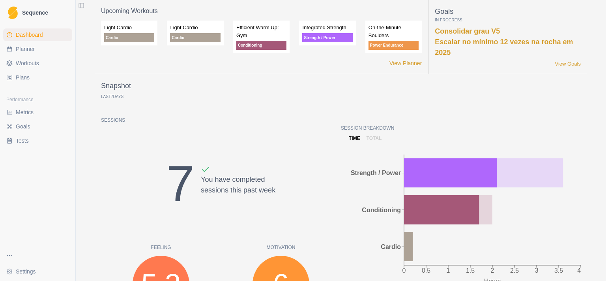
click at [34, 127] on link "Goals" at bounding box center [37, 126] width 69 height 13
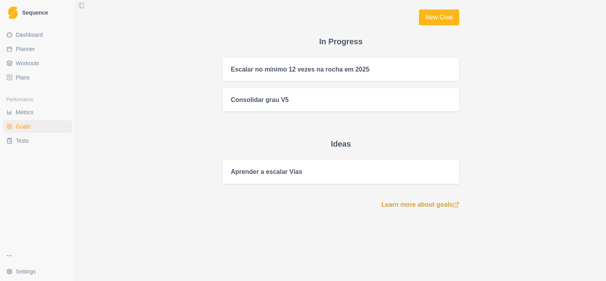
click at [29, 53] on span "Planner" at bounding box center [25, 49] width 19 height 8
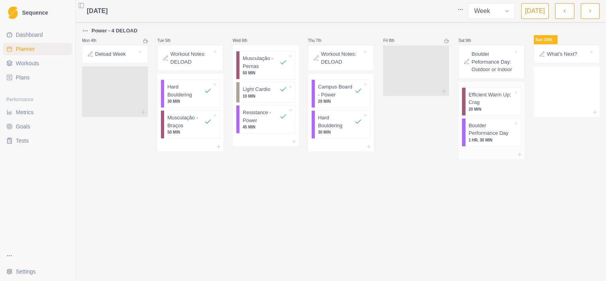
click at [490, 106] on p "Efficient Warm Up: Crag" at bounding box center [491, 98] width 45 height 15
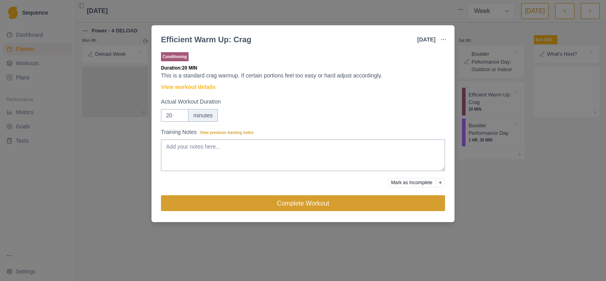
click at [369, 199] on button "Complete Workout" at bounding box center [303, 203] width 284 height 16
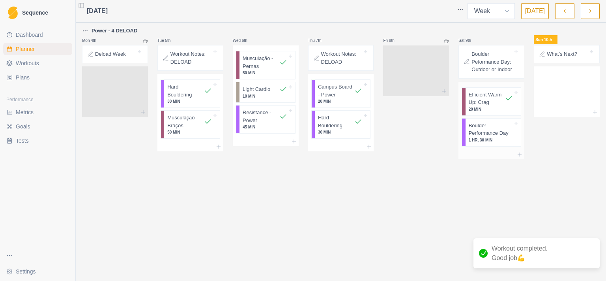
click at [499, 143] on p "1 HR, 30 MIN" at bounding box center [491, 140] width 45 height 6
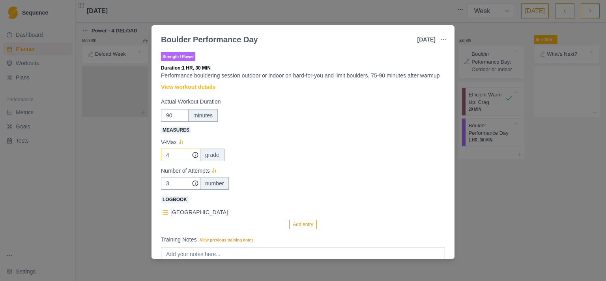
drag, startPoint x: 174, startPoint y: 163, endPoint x: 157, endPoint y: 165, distance: 17.5
click at [161, 161] on input "4" at bounding box center [180, 154] width 39 height 13
type input "6"
drag, startPoint x: 171, startPoint y: 192, endPoint x: 165, endPoint y: 192, distance: 5.9
click at [165, 161] on input "3" at bounding box center [180, 154] width 39 height 13
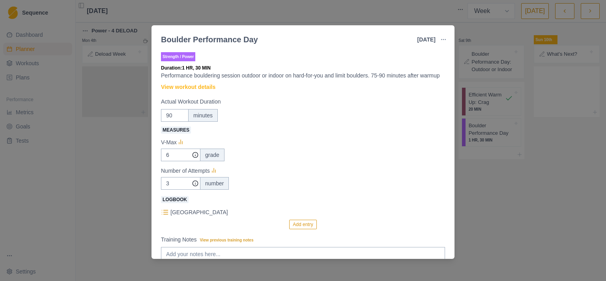
click at [264, 189] on div "3 number" at bounding box center [303, 183] width 284 height 13
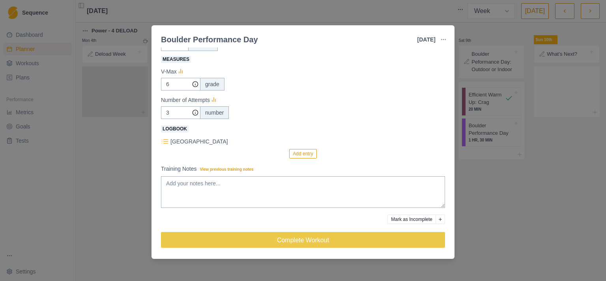
click at [164, 139] on line at bounding box center [166, 139] width 4 height 0
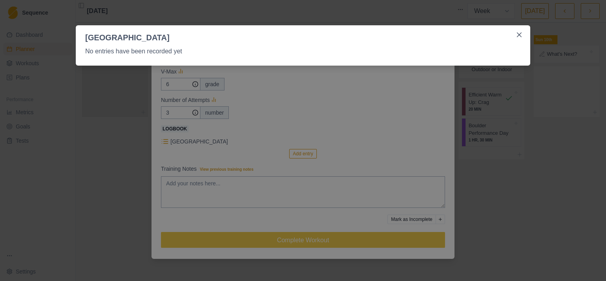
click at [169, 56] on p "No entries have been recorded yet" at bounding box center [303, 51] width 436 height 9
click at [173, 45] on div "No entries have been recorded yet" at bounding box center [303, 54] width 455 height 22
click at [522, 37] on button "Close" at bounding box center [519, 34] width 13 height 13
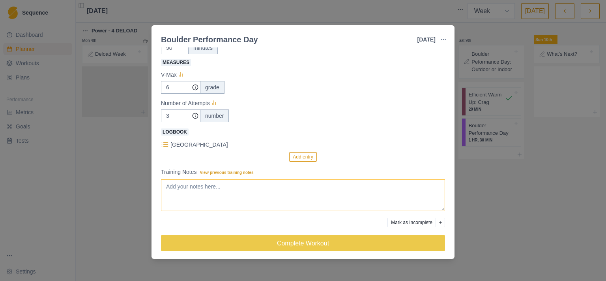
click at [217, 203] on textarea "Training Notes View previous training notes" at bounding box center [303, 195] width 284 height 32
click at [298, 161] on button "Add entry" at bounding box center [302, 156] width 27 height 9
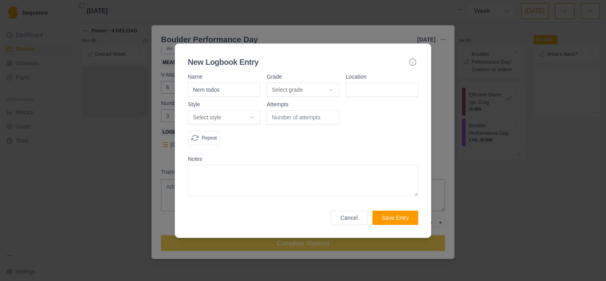
type input "Nem todos"
click at [325, 89] on body "Sequence Dashboard Planner Workouts Plans Performance Metrics Goals Tests Setti…" at bounding box center [303, 140] width 606 height 281
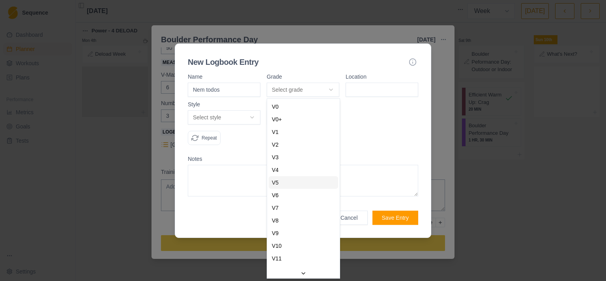
select select "a2a0e934-e7b9-4e05-bd2a-c345c5bfab76"
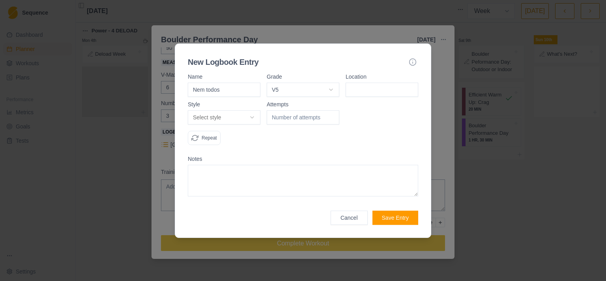
click at [381, 88] on input at bounding box center [382, 89] width 73 height 14
type input "Cocal"
click at [205, 119] on body "Sequence Dashboard Planner Workouts Plans Performance Metrics Goals Tests Setti…" at bounding box center [303, 140] width 606 height 281
select select "redpoint"
click at [311, 117] on input "number" at bounding box center [303, 117] width 73 height 14
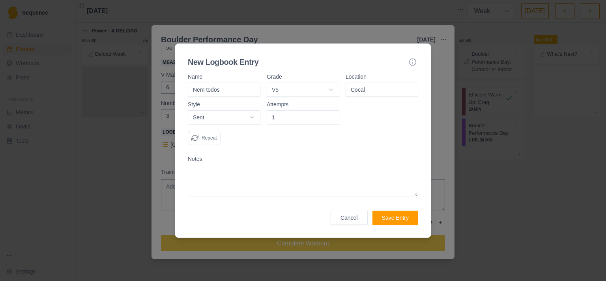
click at [333, 114] on input "1" at bounding box center [303, 117] width 73 height 14
click at [332, 114] on input "2" at bounding box center [303, 117] width 73 height 14
type input "3"
click at [332, 114] on input "3" at bounding box center [303, 117] width 73 height 14
click at [321, 178] on textarea at bounding box center [303, 181] width 230 height 32
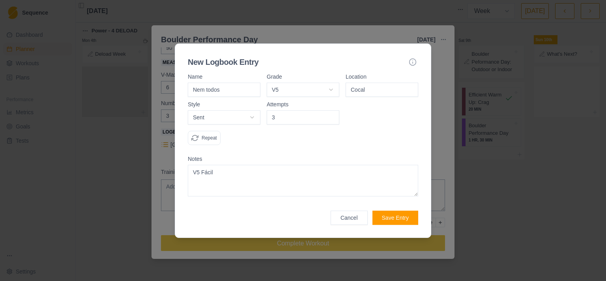
type textarea "V5 Fácil"
click at [404, 216] on button "Save Entry" at bounding box center [396, 217] width 46 height 14
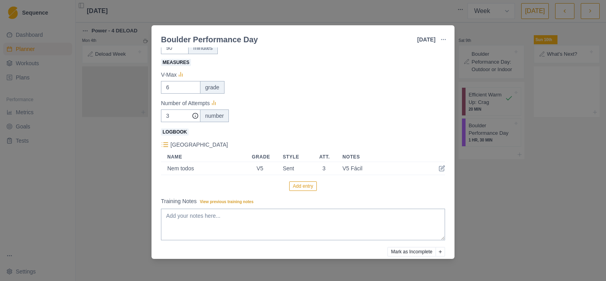
click at [310, 191] on button "Add entry" at bounding box center [302, 185] width 27 height 9
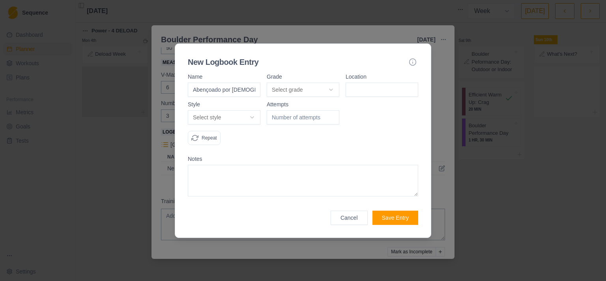
type input "Abençoado por [DEMOGRAPHIC_DATA]"
click at [294, 92] on body "Sequence Dashboard Planner Workouts Plans Performance Metrics Goals Tests Setti…" at bounding box center [303, 140] width 606 height 281
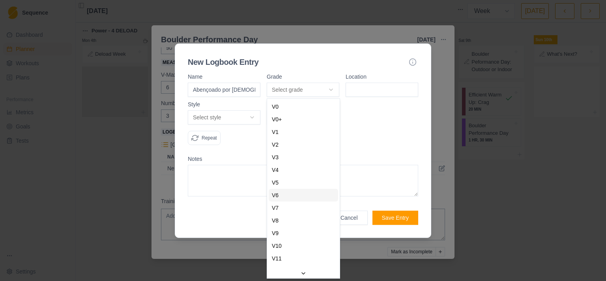
select select "7b6a862c-bca5-4c06-9578-13a9ae5e87e9"
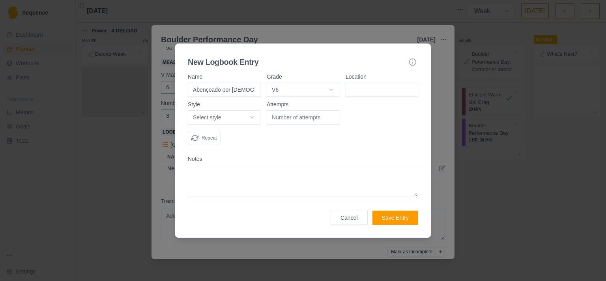
click at [360, 89] on input at bounding box center [382, 89] width 73 height 14
type input "Cocal"
click at [200, 118] on body "Sequence Dashboard Planner Workouts Plans Performance Metrics Goals Tests Setti…" at bounding box center [303, 140] width 606 height 281
click at [219, 116] on body "Sequence Dashboard Planner Workouts Plans Performance Metrics Goals Tests Setti…" at bounding box center [303, 140] width 606 height 281
select select "redpoint"
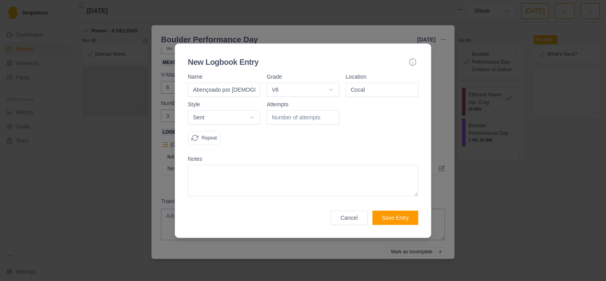
drag, startPoint x: 356, startPoint y: 114, endPoint x: 346, endPoint y: 113, distance: 9.2
click at [354, 114] on div at bounding box center [382, 126] width 73 height 50
drag, startPoint x: 333, startPoint y: 113, endPoint x: 329, endPoint y: 117, distance: 5.9
click at [332, 114] on input "number" at bounding box center [303, 117] width 73 height 14
click at [329, 117] on input "-1" at bounding box center [303, 117] width 73 height 14
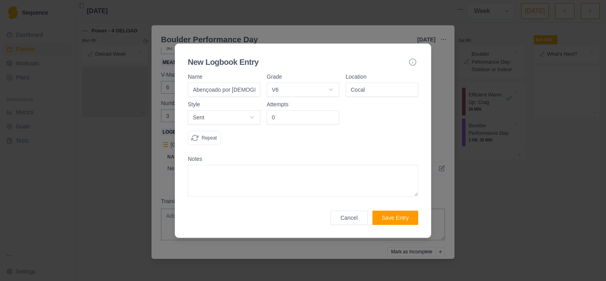
click at [330, 115] on input "0" at bounding box center [303, 117] width 73 height 14
click at [330, 115] on input "1" at bounding box center [303, 117] width 73 height 14
click at [330, 115] on input "2" at bounding box center [303, 117] width 73 height 14
click at [330, 115] on input "3" at bounding box center [303, 117] width 73 height 14
click at [330, 115] on input "4" at bounding box center [303, 117] width 73 height 14
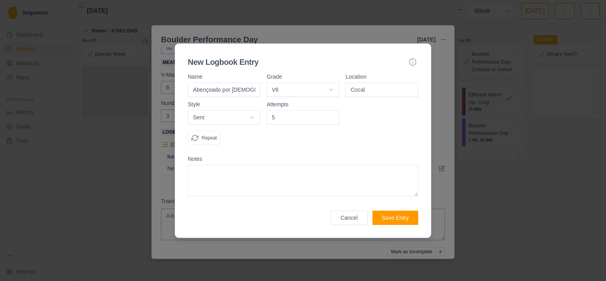
type input "5"
click at [330, 115] on input "5" at bounding box center [303, 117] width 73 height 14
click at [217, 179] on textarea at bounding box center [303, 181] width 230 height 32
type textarea "V"
type textarea "Se for realmente V6 é um V6 fácil. Talvez seja um V5 padrão"
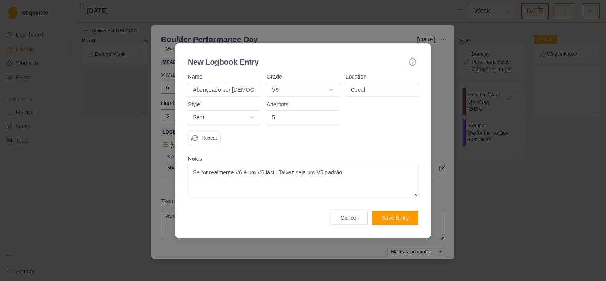
click at [401, 218] on button "Save Entry" at bounding box center [396, 217] width 46 height 14
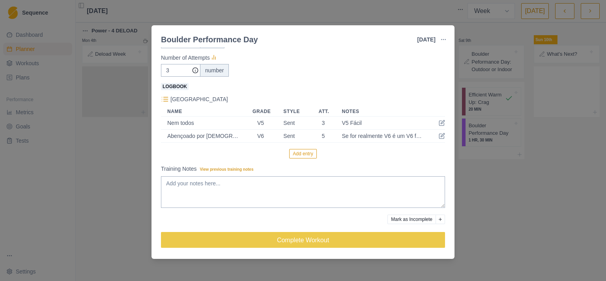
scroll to position [122, 0]
click at [299, 153] on button "Add entry" at bounding box center [302, 153] width 27 height 9
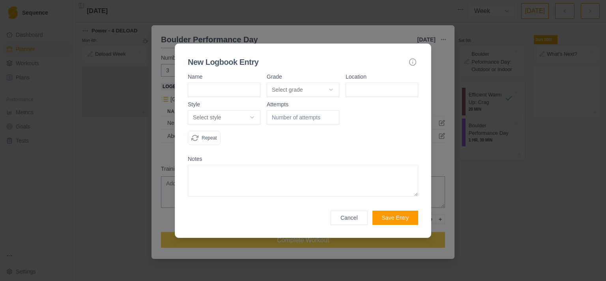
click at [227, 88] on input at bounding box center [224, 89] width 73 height 14
type input "[PERSON_NAME]"
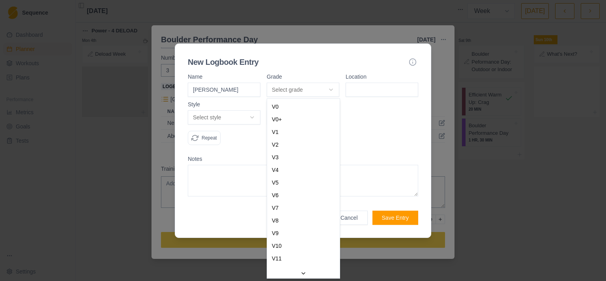
click at [311, 91] on body "Sequence Dashboard Planner Workouts Plans Performance Metrics Goals Tests Setti…" at bounding box center [303, 140] width 606 height 281
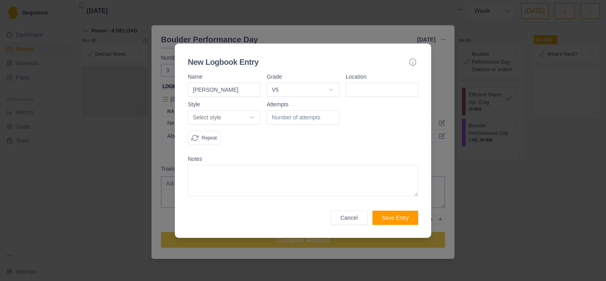
click at [374, 89] on input at bounding box center [382, 89] width 73 height 14
click at [303, 92] on body "Sequence Dashboard Planner Workouts Plans Performance Metrics Goals Tests Setti…" at bounding box center [303, 140] width 606 height 281
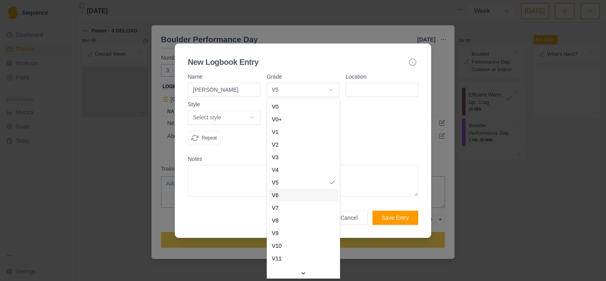
select select "7b6a862c-bca5-4c06-9578-13a9ae5e87e9"
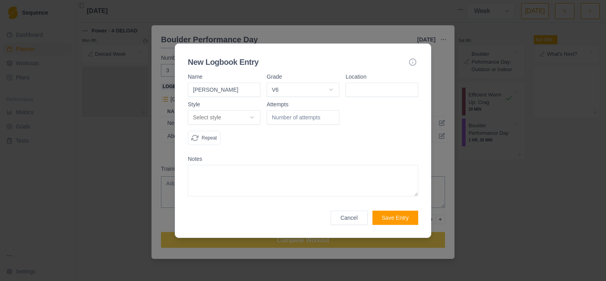
click at [366, 89] on input at bounding box center [382, 89] width 73 height 14
type input "C"
type input "Ecovila"
click at [215, 118] on body "Sequence Dashboard Planner Workouts Plans Performance Metrics Goals Tests Setti…" at bounding box center [303, 140] width 606 height 281
select select "attempt"
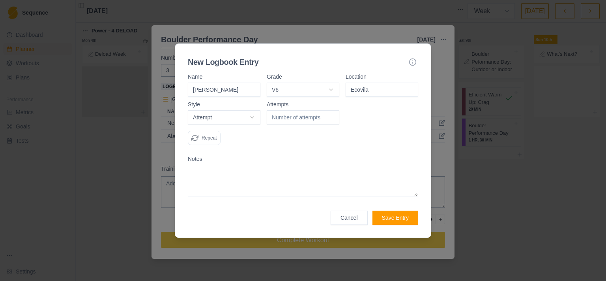
click at [316, 117] on input "number" at bounding box center [303, 117] width 73 height 14
click at [329, 117] on input "-1" at bounding box center [303, 117] width 73 height 14
click at [331, 114] on input "0" at bounding box center [303, 117] width 73 height 14
click at [331, 121] on input "0" at bounding box center [303, 117] width 73 height 14
click at [334, 120] on input "-1" at bounding box center [303, 117] width 73 height 14
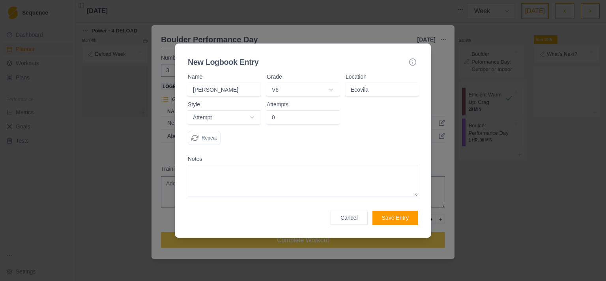
click at [331, 116] on input "0" at bounding box center [303, 117] width 73 height 14
type input "1"
click at [331, 116] on input "1" at bounding box center [303, 117] width 73 height 14
click at [236, 191] on textarea at bounding box center [303, 181] width 230 height 32
type textarea "O"
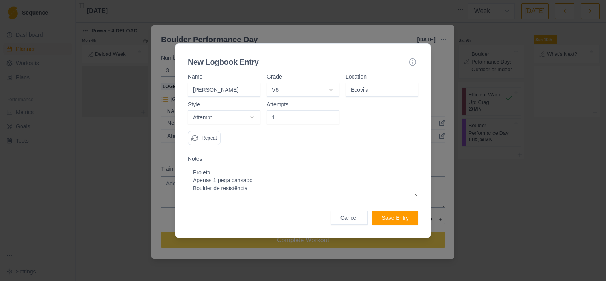
type textarea "Projeto Apenas 1 pega cansado Boulder de resistência"
click at [394, 219] on button "Save Entry" at bounding box center [396, 217] width 46 height 14
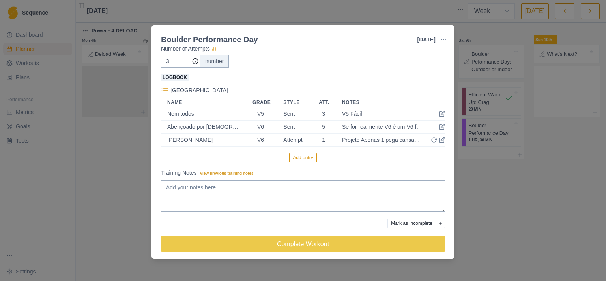
click at [298, 162] on button "Add entry" at bounding box center [302, 157] width 27 height 9
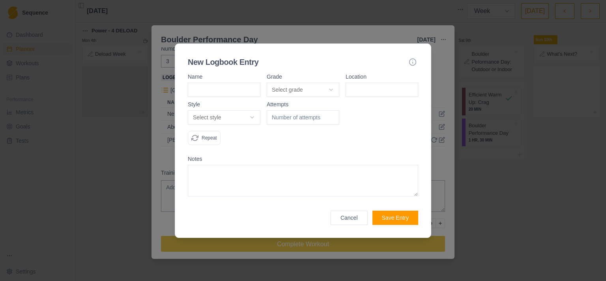
click at [356, 216] on button "Cancel" at bounding box center [349, 217] width 37 height 14
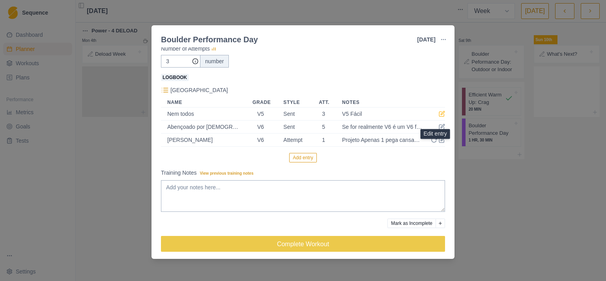
click at [441, 114] on icon at bounding box center [443, 113] width 4 height 4
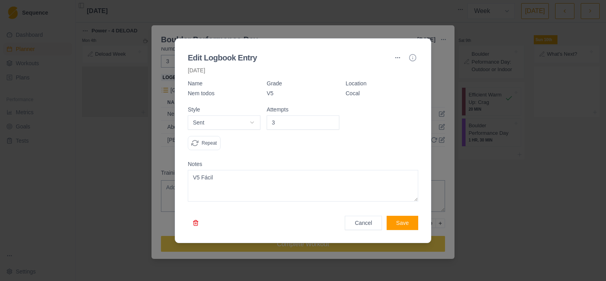
drag, startPoint x: 369, startPoint y: 95, endPoint x: 331, endPoint y: 96, distance: 38.7
click at [331, 96] on div "Name Nem todos Grade V5 Location Cocal" at bounding box center [303, 91] width 230 height 21
click at [366, 97] on div "Location Cocal" at bounding box center [382, 91] width 73 height 21
click at [366, 90] on p "Cocal" at bounding box center [382, 93] width 73 height 8
drag, startPoint x: 366, startPoint y: 93, endPoint x: 337, endPoint y: 92, distance: 28.4
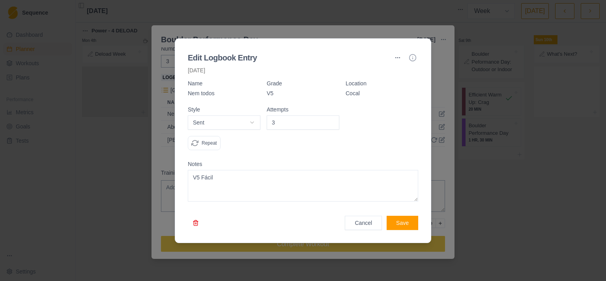
click at [337, 92] on div "Name Nem todos Grade V5 Location Cocal" at bounding box center [303, 91] width 230 height 21
click at [396, 57] on button "button" at bounding box center [397, 57] width 13 height 13
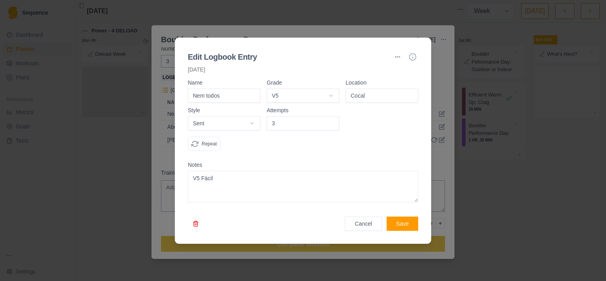
click at [388, 71] on p "[DATE]" at bounding box center [303, 70] width 230 height 8
click at [374, 106] on form "Name Nem todos Grade V5 V0 V0+ V1 V2 V3 V4 V5 V6 V7 V8 V9 V10 V11 V12 V13 V14 V…" at bounding box center [303, 155] width 230 height 151
drag, startPoint x: 373, startPoint y: 97, endPoint x: 336, endPoint y: 98, distance: 36.7
click at [346, 98] on input "Cocal" at bounding box center [382, 95] width 73 height 14
type input "Ecovila"
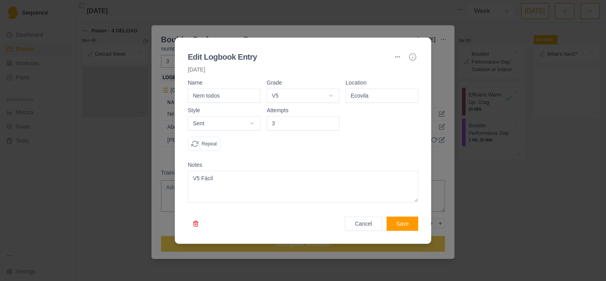
click at [403, 225] on button "Save" at bounding box center [403, 223] width 32 height 14
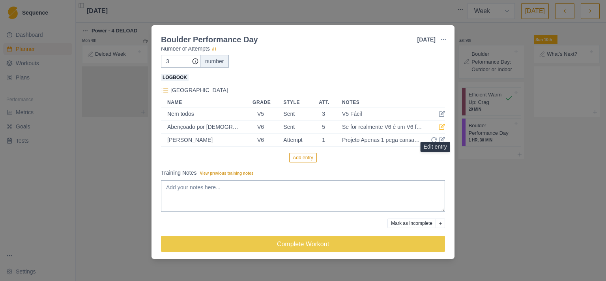
click at [439, 130] on icon at bounding box center [442, 127] width 6 height 6
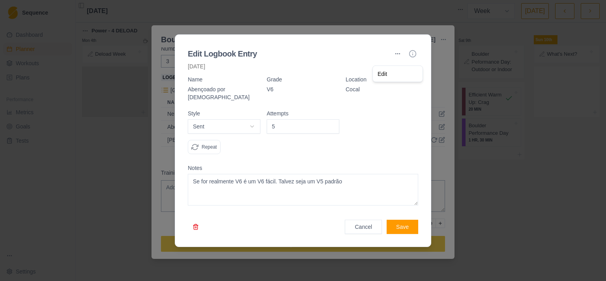
click at [400, 55] on button "button" at bounding box center [397, 53] width 13 height 13
click at [393, 75] on div "Edit" at bounding box center [397, 73] width 47 height 13
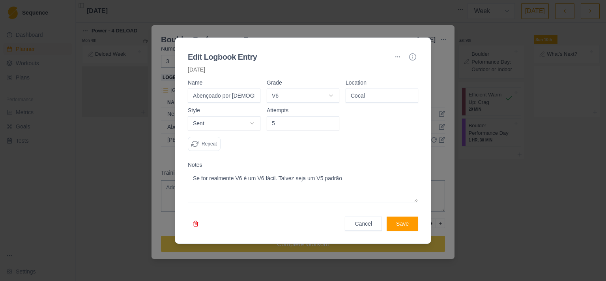
drag, startPoint x: 376, startPoint y: 99, endPoint x: 343, endPoint y: 100, distance: 33.2
click at [346, 100] on input "Cocal" at bounding box center [382, 95] width 73 height 14
type input "Ecovila"
click at [399, 223] on button "Save" at bounding box center [403, 223] width 32 height 14
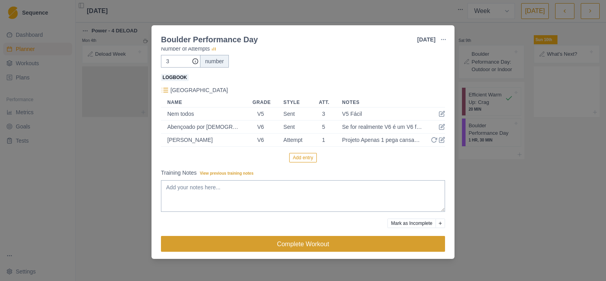
click at [332, 249] on button "Complete Workout" at bounding box center [303, 244] width 284 height 16
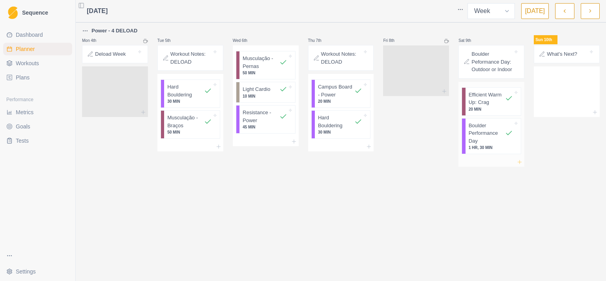
click at [519, 165] on icon at bounding box center [520, 162] width 6 height 6
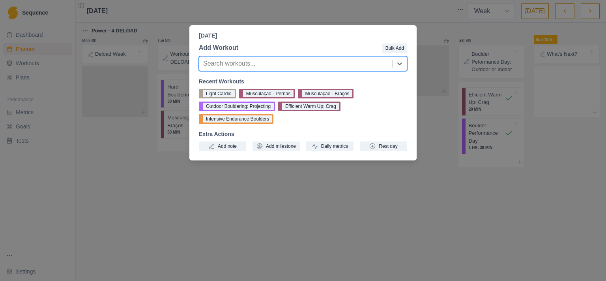
click at [498, 203] on div "[DATE] Add Workout Bulk Add option , selected. Select is focused ,type to refin…" at bounding box center [303, 140] width 606 height 281
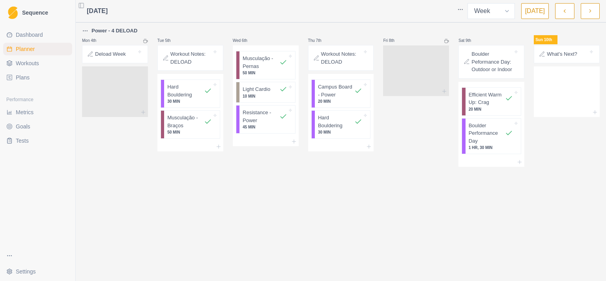
click at [504, 57] on p "Boulder Peformance Day: Outdoor or Indoor" at bounding box center [492, 61] width 41 height 23
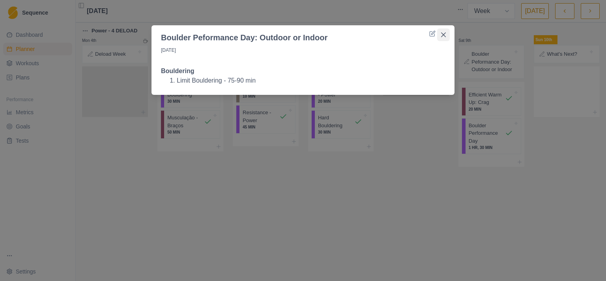
click at [442, 34] on icon "Close" at bounding box center [443, 34] width 5 height 5
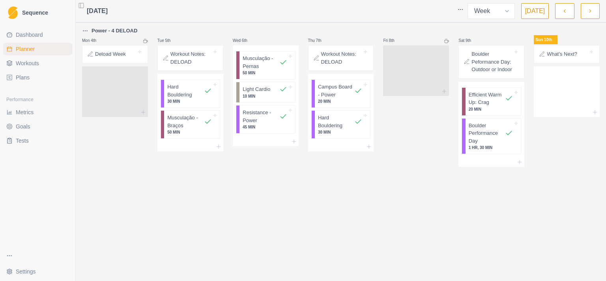
click at [473, 40] on p "Sat 9th" at bounding box center [471, 40] width 24 height 6
click at [517, 52] on icon at bounding box center [516, 51] width 3 height 3
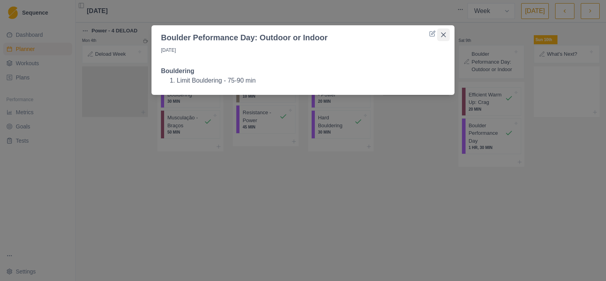
click at [447, 32] on button "Close" at bounding box center [443, 34] width 13 height 13
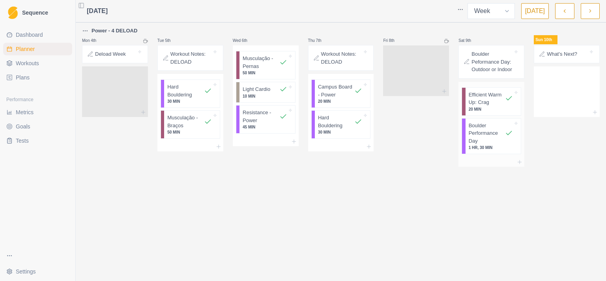
click at [516, 94] on icon at bounding box center [516, 92] width 3 height 3
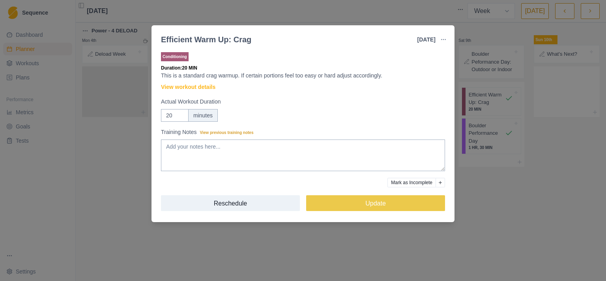
click at [565, 166] on div "Efficient Warm Up: Crag [DATE] Link To Goal View Workout Metrics Edit Original …" at bounding box center [303, 140] width 606 height 281
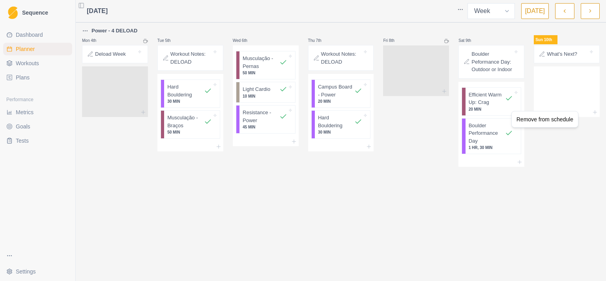
click at [552, 173] on html "Sequence Dashboard Planner Workouts Plans Performance Metrics Goals Tests Setti…" at bounding box center [303, 140] width 606 height 281
click at [520, 162] on line at bounding box center [520, 162] width 4 height 0
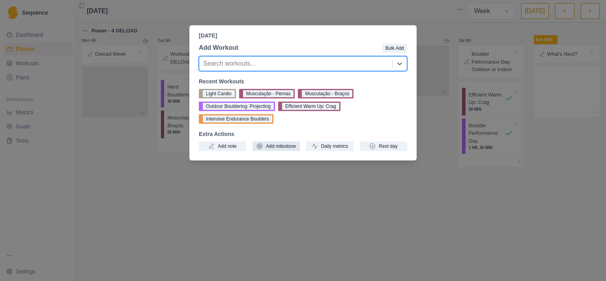
click at [270, 147] on button "Add milestone" at bounding box center [276, 145] width 47 height 9
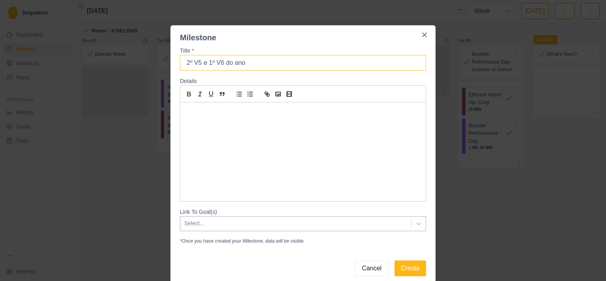
click at [199, 62] on input "2º V5 e 1º V6 do ano" at bounding box center [303, 63] width 246 height 16
click at [260, 62] on input "2º V5 - Nem todos e 1º V6 do ano" at bounding box center [303, 63] width 246 height 16
drag, startPoint x: 315, startPoint y: 62, endPoint x: 259, endPoint y: 66, distance: 55.4
click at [259, 66] on input "2º V5 - Nem todos e 1º V6 do ano" at bounding box center [303, 63] width 246 height 16
click at [238, 64] on input "2º V5 - Nem todos e 1º V6" at bounding box center [303, 63] width 246 height 16
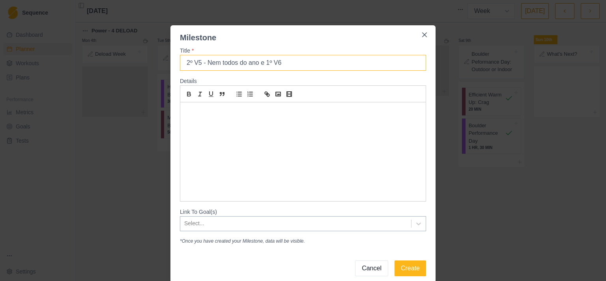
click at [282, 63] on input "2º V5 - Nem todos do ano e 1º V6" at bounding box center [303, 63] width 246 height 16
click at [235, 63] on input "2º V5 - Nem todos do ano e 1º V6 em Cocal" at bounding box center [303, 63] width 246 height 16
click at [227, 129] on div at bounding box center [302, 151] width 245 height 99
click at [288, 66] on input "2º V5 do ano - Nem todos - e 1º V6 em Cocal" at bounding box center [303, 63] width 246 height 16
click at [285, 66] on input "2º V5 do ano - Nem todos - e 1º V6 em Cocal" at bounding box center [303, 63] width 246 height 16
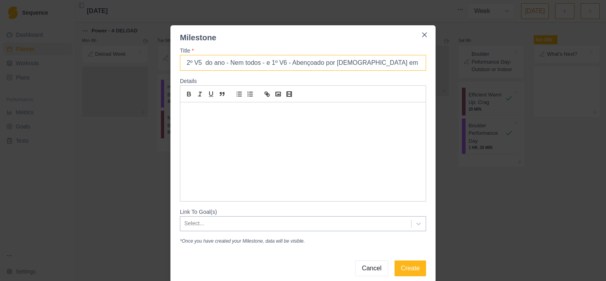
drag, startPoint x: 353, startPoint y: 63, endPoint x: 388, endPoint y: 62, distance: 35.2
click at [388, 62] on input "2º V5 do ano - Nem todos - e 1º V6 - Abençoado por [DEMOGRAPHIC_DATA] em Cocal" at bounding box center [303, 63] width 246 height 16
click at [285, 64] on input "2º V5 do ano - Nem todos - e 1º V6 - Abençoado por [DEMOGRAPHIC_DATA]" at bounding box center [303, 63] width 246 height 16
paste input "em Cocal"
click at [384, 62] on input "2º V5 do ano - Nem todos - e 1º V6 em Cocal - Abençoado por [DEMOGRAPHIC_DATA]" at bounding box center [303, 63] width 246 height 16
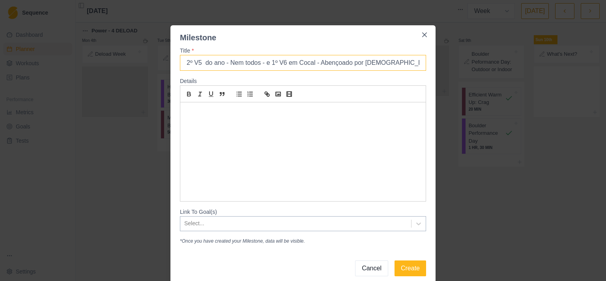
type input "2º V5 do ano - Nem todos - e 1º V6 em Cocal - Abençoado por [DEMOGRAPHIC_DATA]"
click at [284, 145] on div at bounding box center [302, 151] width 245 height 99
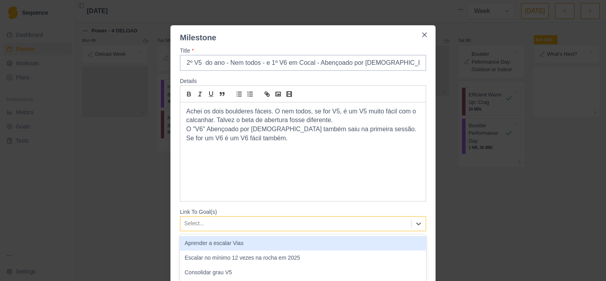
scroll to position [3, 0]
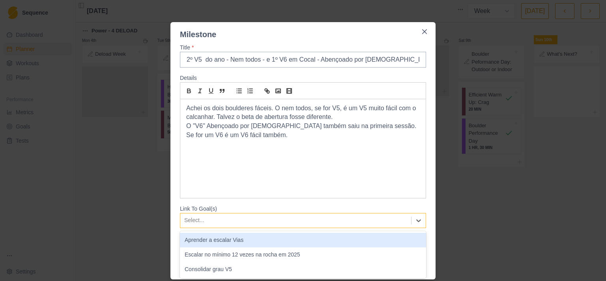
click at [221, 219] on div at bounding box center [295, 220] width 223 height 10
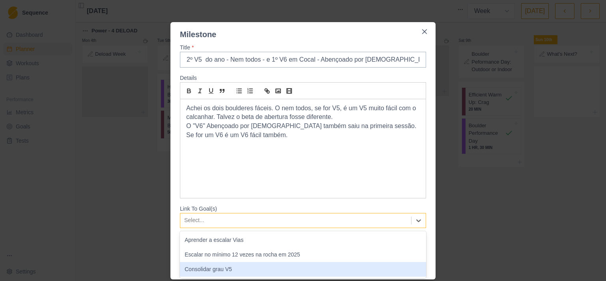
click at [221, 272] on div "Consolidar grau V5" at bounding box center [303, 269] width 246 height 15
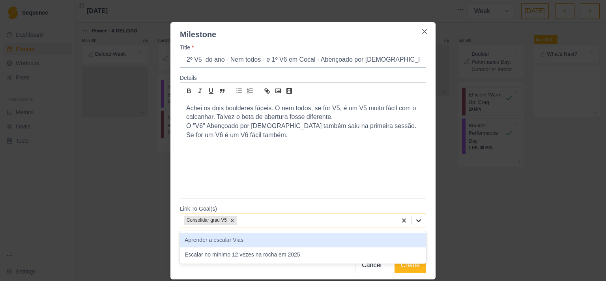
click at [416, 221] on icon at bounding box center [418, 220] width 5 height 3
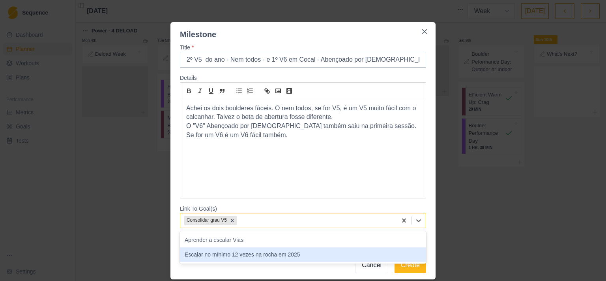
click at [311, 255] on div "Escalar no mínimo 12 vezes na rocha em 2025" at bounding box center [303, 254] width 246 height 15
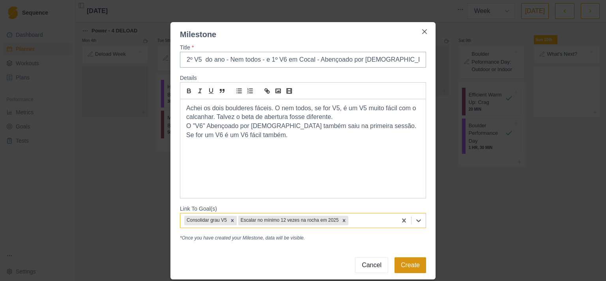
click at [409, 266] on button "Create" at bounding box center [411, 265] width 32 height 16
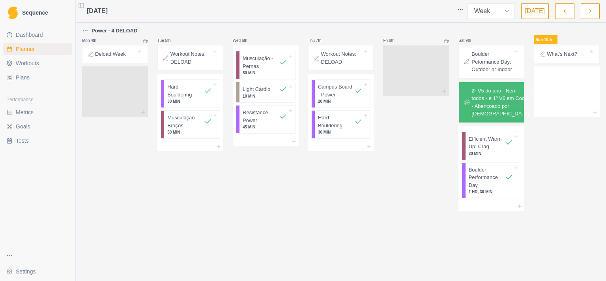
click at [29, 128] on span "Goals" at bounding box center [23, 126] width 15 height 8
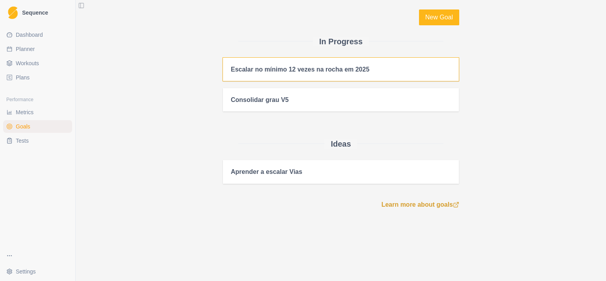
click at [288, 68] on div "Escalar no mínimo 12 vezes na rocha em 2025" at bounding box center [300, 69] width 139 height 7
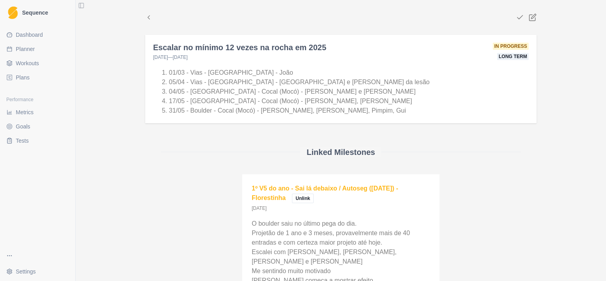
drag, startPoint x: 247, startPoint y: 118, endPoint x: 252, endPoint y: 112, distance: 8.1
click at [247, 118] on div "01/03 - Vias - [GEOGRAPHIC_DATA] - João 05/04 - Vias - [GEOGRAPHIC_DATA] - [GEO…" at bounding box center [340, 93] width 391 height 62
click at [308, 108] on li "31/05 - Boulder - Cocal (Mocó) - [PERSON_NAME], [PERSON_NAME], Pimpim, Gui" at bounding box center [341, 110] width 344 height 9
click at [364, 112] on li "31/05 - Boulder - Cocal (Mocó) - [PERSON_NAME], [PERSON_NAME], Pimpim, Gui" at bounding box center [341, 110] width 344 height 9
click at [369, 107] on li "31/05 - Boulder - Cocal (Mocó) - [PERSON_NAME], [PERSON_NAME], Pimpim, Gui" at bounding box center [341, 110] width 344 height 9
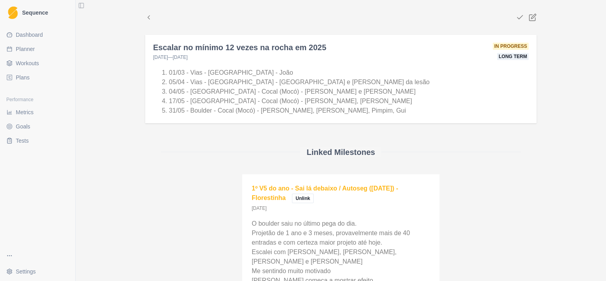
click at [355, 110] on li "31/05 - Boulder - Cocal (Mocó) - [PERSON_NAME], [PERSON_NAME], Pimpim, Gui" at bounding box center [341, 110] width 344 height 9
click at [351, 110] on li "31/05 - Boulder - Cocal (Mocó) - [PERSON_NAME], [PERSON_NAME], Pimpim, Gui" at bounding box center [341, 110] width 344 height 9
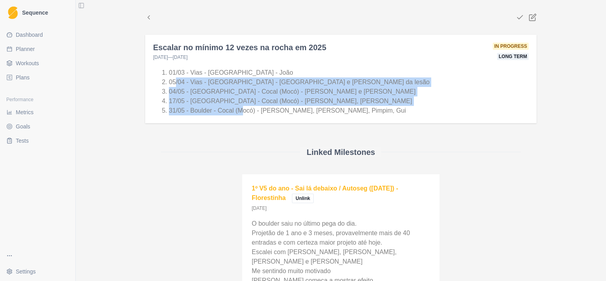
drag, startPoint x: 171, startPoint y: 85, endPoint x: 239, endPoint y: 107, distance: 71.4
click at [239, 107] on ol "01/03 - Vias - [GEOGRAPHIC_DATA] - João 05/04 - Vias - [GEOGRAPHIC_DATA] - [GEO…" at bounding box center [341, 91] width 376 height 47
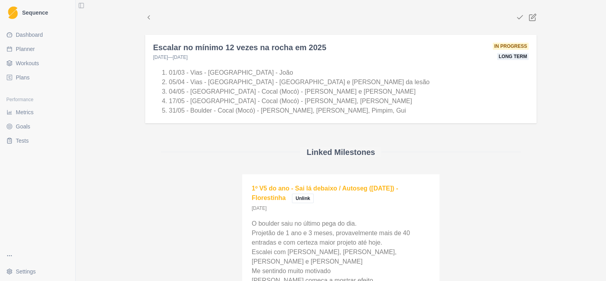
click at [263, 108] on li "31/05 - Boulder - Cocal (Mocó) - [PERSON_NAME], [PERSON_NAME], Pimpim, Gui" at bounding box center [341, 110] width 344 height 9
click at [530, 15] on icon at bounding box center [533, 18] width 6 height 6
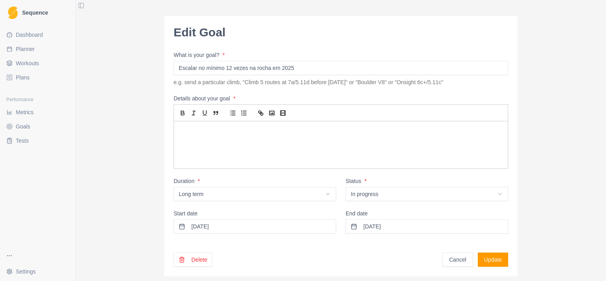
scroll to position [9, 0]
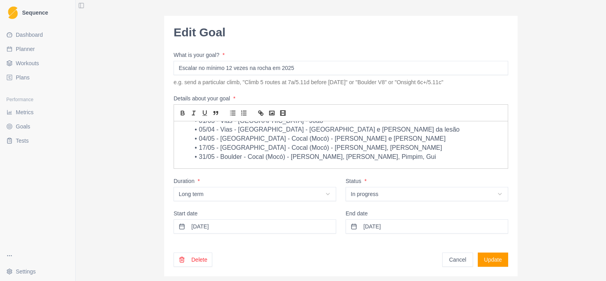
click at [400, 152] on li "31/05 - Boulder - Cocal (Mocó) - [PERSON_NAME], [PERSON_NAME], Pimpim, Gui" at bounding box center [345, 156] width 313 height 9
click at [396, 158] on li "31/05 - Boulder - Cocal (Mocó) - [PERSON_NAME], [PERSON_NAME], Pimpim, Gui" at bounding box center [345, 156] width 313 height 9
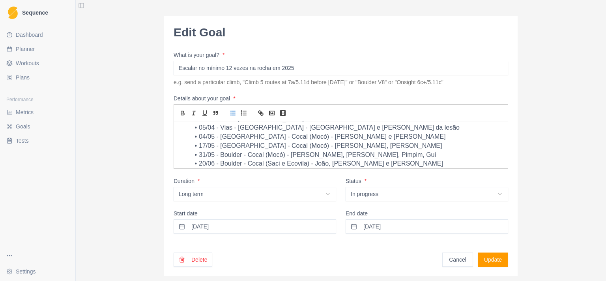
scroll to position [21, 0]
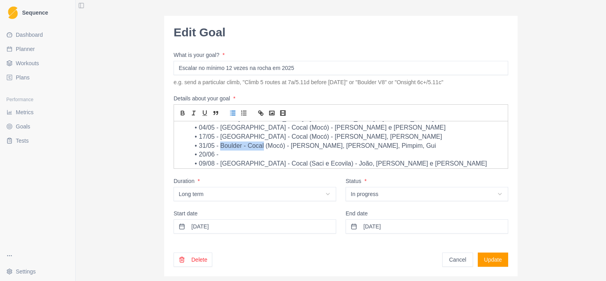
copy li "Boulder - Cocal"
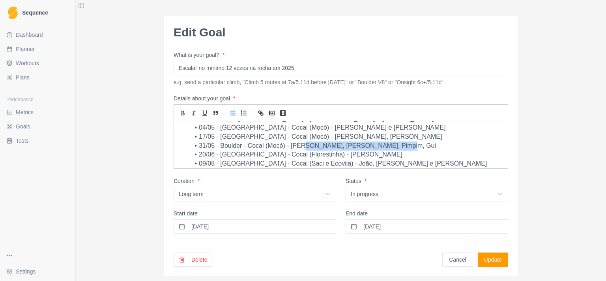
copy li ", [PERSON_NAME], [PERSON_NAME], [PERSON_NAME], Gui"
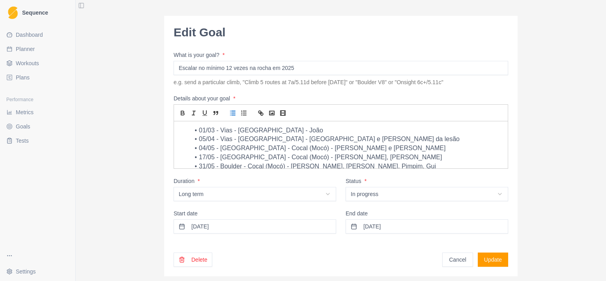
scroll to position [41, 0]
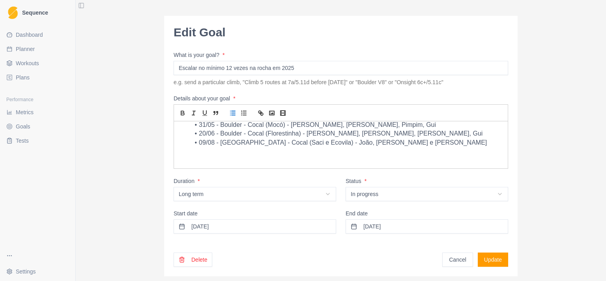
click at [482, 257] on button "Update" at bounding box center [493, 259] width 30 height 14
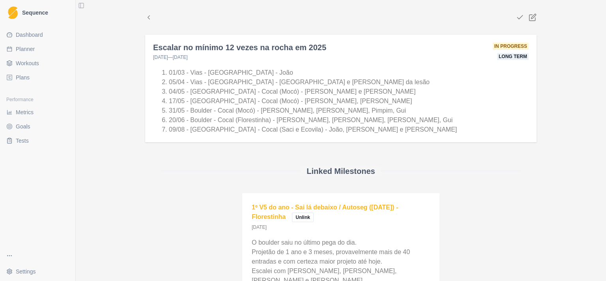
click at [28, 36] on span "Dashboard" at bounding box center [29, 35] width 27 height 8
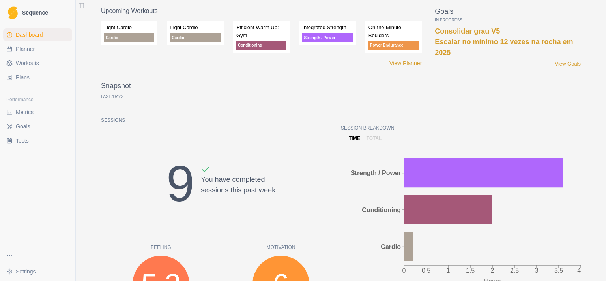
click at [39, 49] on link "Planner" at bounding box center [37, 49] width 69 height 13
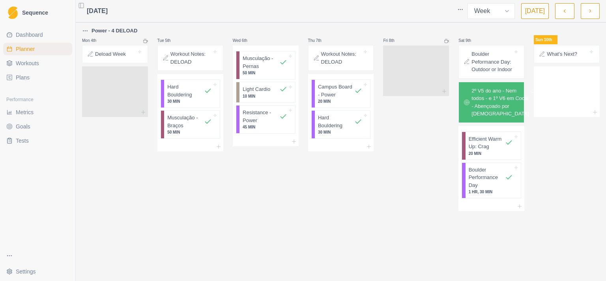
click at [588, 11] on button "button" at bounding box center [590, 11] width 19 height 16
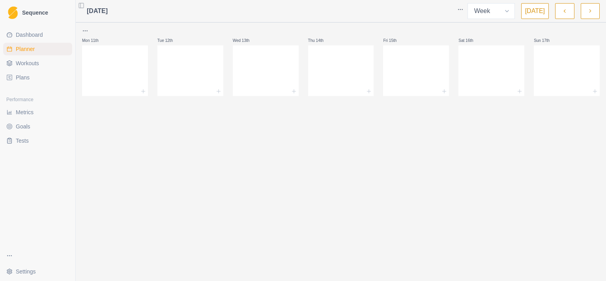
click at [562, 13] on button "button" at bounding box center [564, 11] width 19 height 16
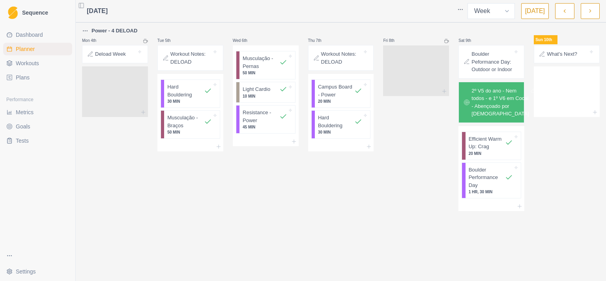
click at [15, 77] on link "Plans" at bounding box center [37, 77] width 69 height 13
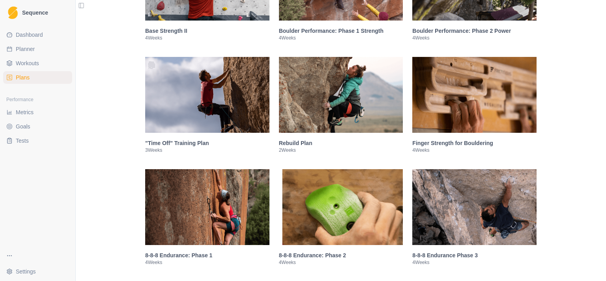
scroll to position [358, 0]
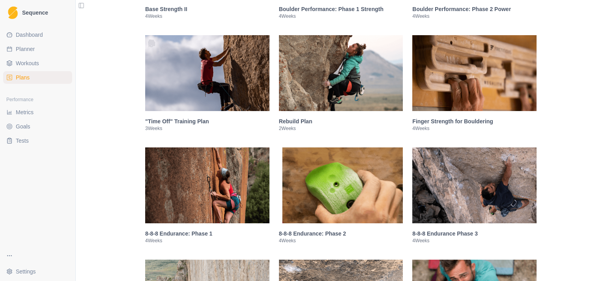
click at [466, 83] on img at bounding box center [474, 73] width 124 height 76
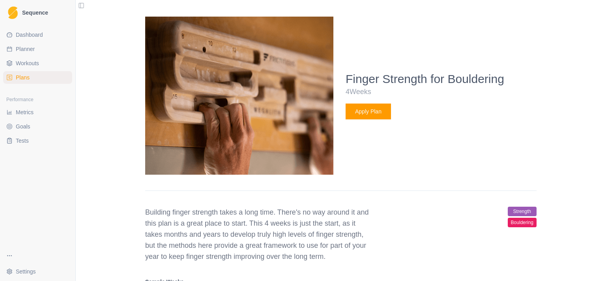
scroll to position [505, 0]
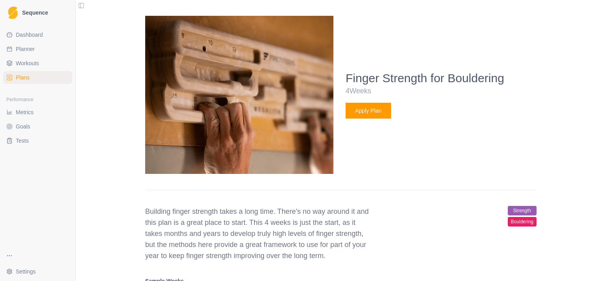
drag, startPoint x: 140, startPoint y: 212, endPoint x: 335, endPoint y: 257, distance: 200.9
click at [335, 257] on p "Building finger strength takes a long time. There's no way around it and this p…" at bounding box center [258, 233] width 227 height 55
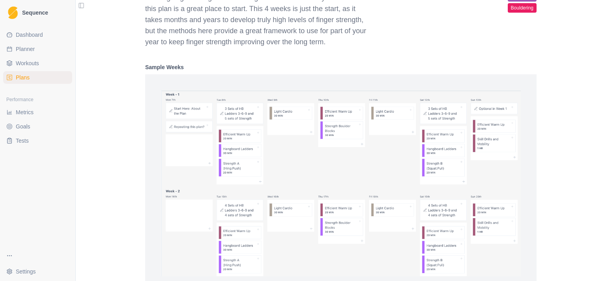
scroll to position [761, 0]
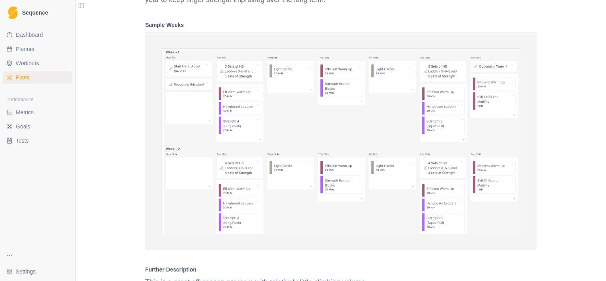
click at [25, 61] on span "Workouts" at bounding box center [27, 63] width 23 height 8
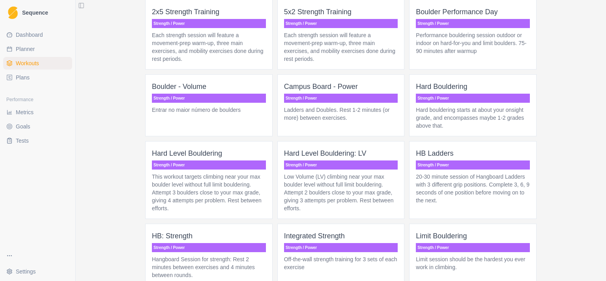
scroll to position [614, 0]
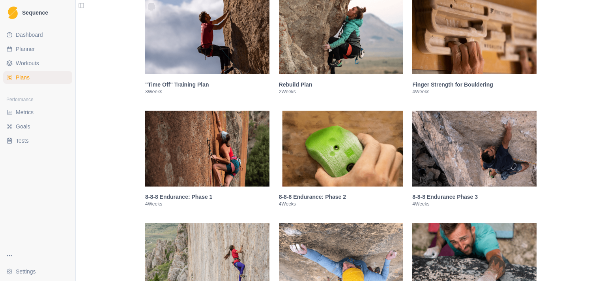
scroll to position [409, 0]
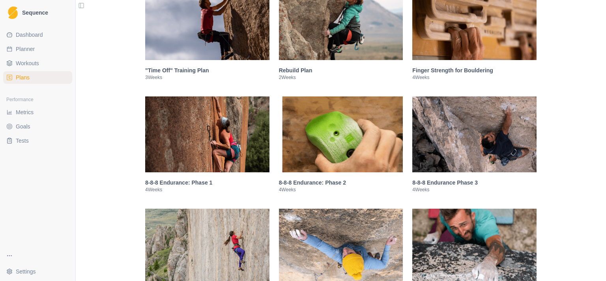
click at [198, 143] on img at bounding box center [207, 134] width 124 height 76
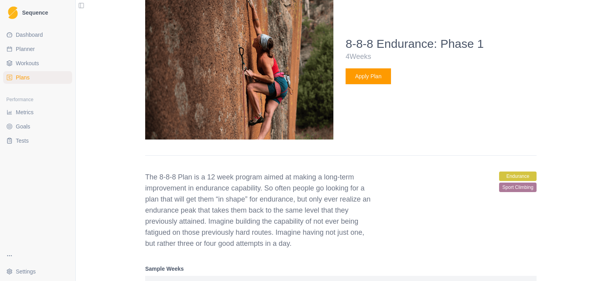
scroll to position [668, 0]
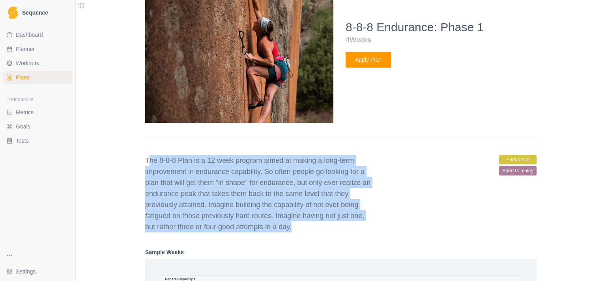
drag, startPoint x: 144, startPoint y: 161, endPoint x: 329, endPoint y: 233, distance: 198.4
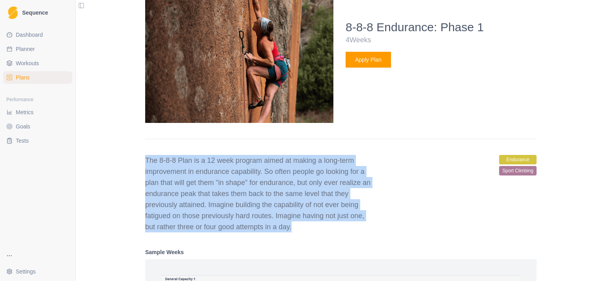
drag, startPoint x: 314, startPoint y: 227, endPoint x: 130, endPoint y: 157, distance: 196.9
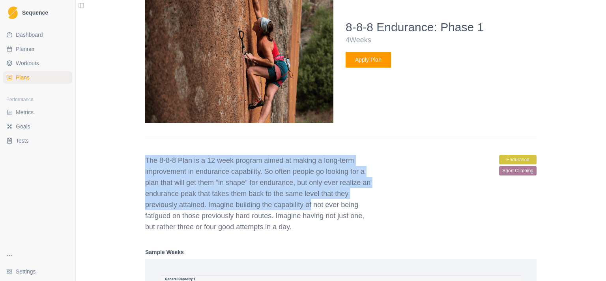
drag, startPoint x: 140, startPoint y: 159, endPoint x: 312, endPoint y: 209, distance: 179.3
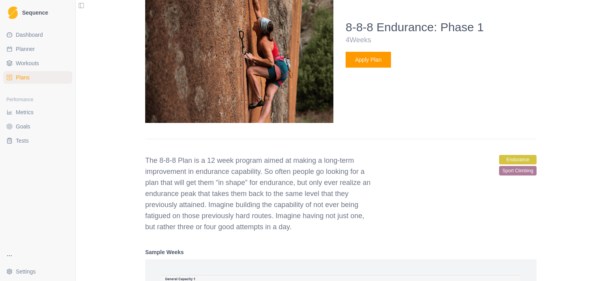
click at [312, 210] on p "The 8-8-8 Plan is a 12 week program aimed at making a long-term improvement in …" at bounding box center [258, 193] width 227 height 77
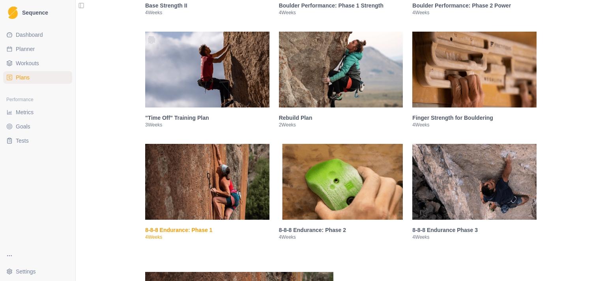
scroll to position [259, 0]
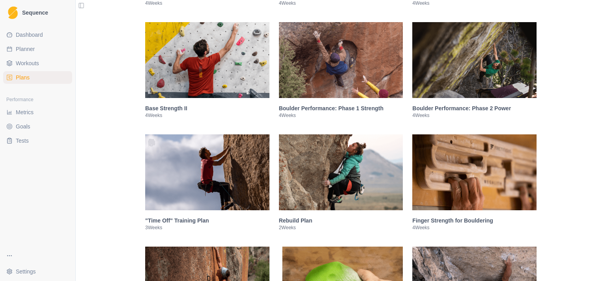
click at [476, 171] on img at bounding box center [474, 172] width 124 height 76
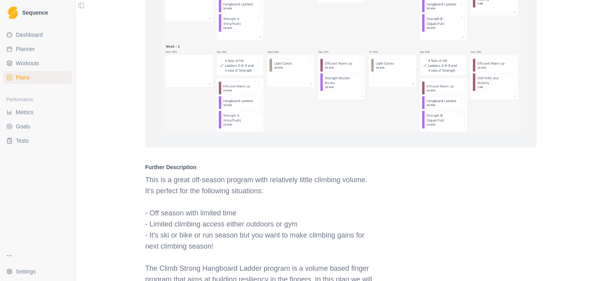
scroll to position [914, 0]
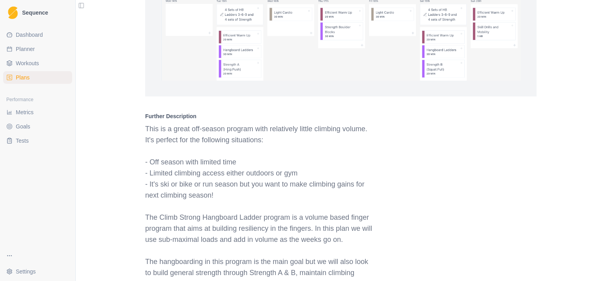
click at [20, 78] on span "Plans" at bounding box center [23, 77] width 14 height 8
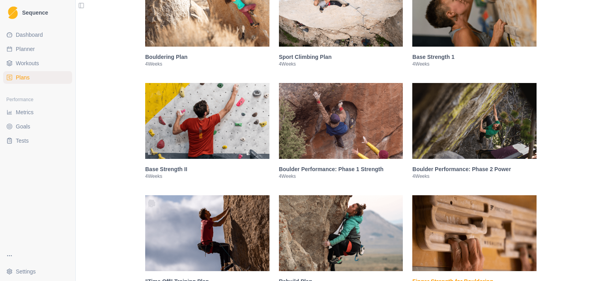
scroll to position [147, 0]
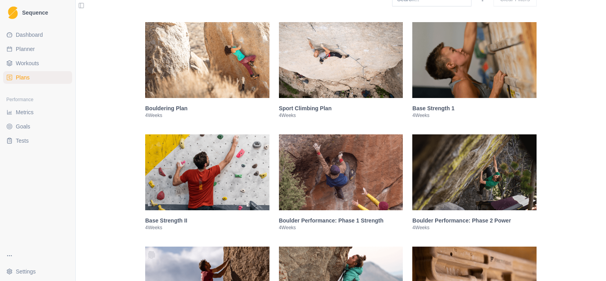
click at [334, 181] on img at bounding box center [341, 172] width 124 height 76
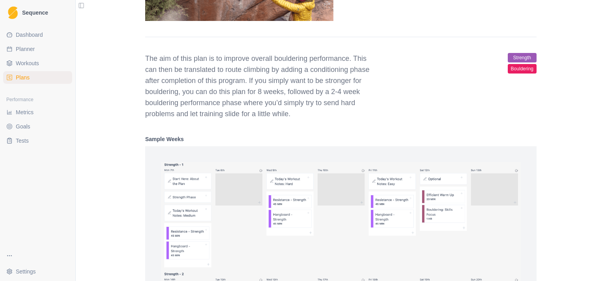
scroll to position [546, 0]
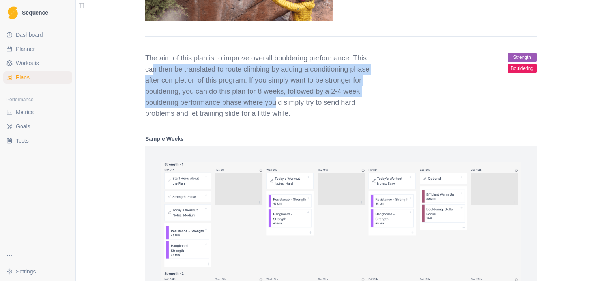
drag, startPoint x: 214, startPoint y: 96, endPoint x: 272, endPoint y: 107, distance: 59.3
click at [272, 107] on p "The aim of this plan is to improve overall bouldering performance. This can the…" at bounding box center [258, 85] width 227 height 66
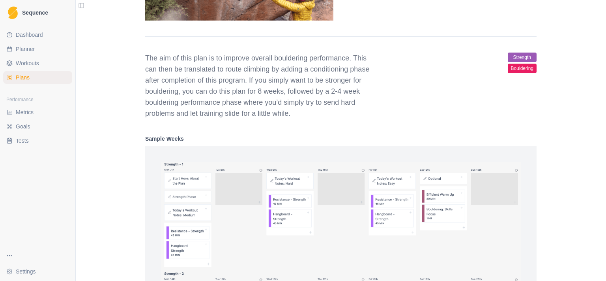
click at [286, 106] on p "The aim of this plan is to improve overall bouldering performance. This can the…" at bounding box center [258, 85] width 227 height 66
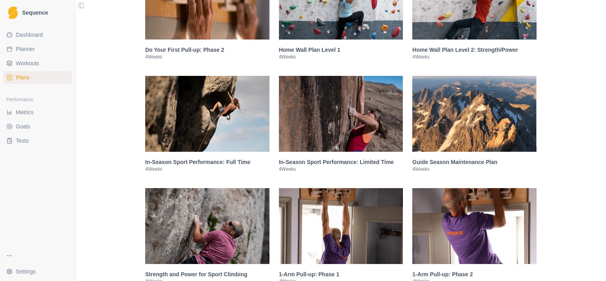
scroll to position [1774, 0]
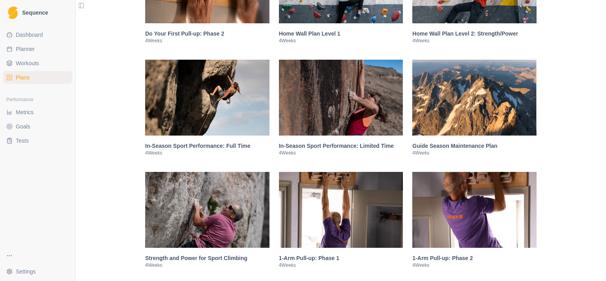
click at [495, 119] on img at bounding box center [474, 98] width 124 height 76
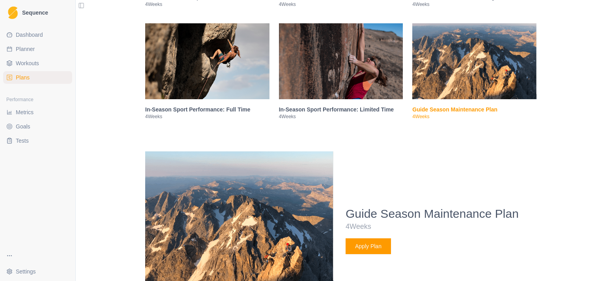
scroll to position [973, 0]
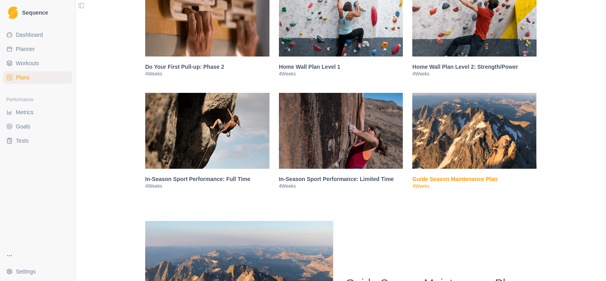
click at [347, 152] on img at bounding box center [341, 131] width 124 height 76
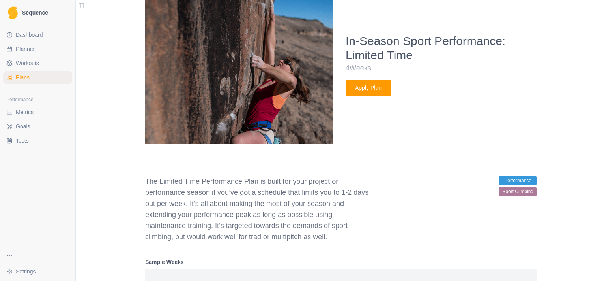
scroll to position [1228, 0]
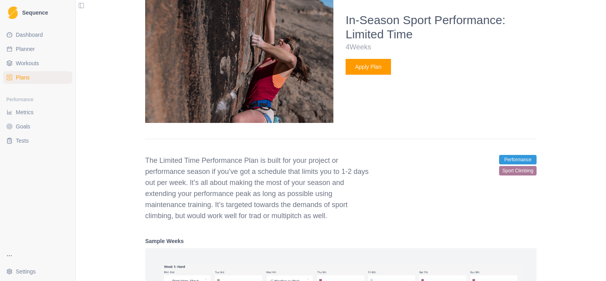
drag, startPoint x: 144, startPoint y: 163, endPoint x: 339, endPoint y: 226, distance: 205.4
click at [339, 226] on div "In-Season Sport Performance: Limited Time 4 Weeks Apply Plan The Limited Time P…" at bounding box center [340, 249] width 391 height 601
drag, startPoint x: 339, startPoint y: 222, endPoint x: 139, endPoint y: 160, distance: 209.8
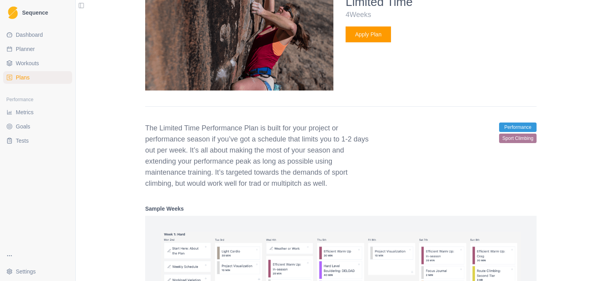
scroll to position [1280, 0]
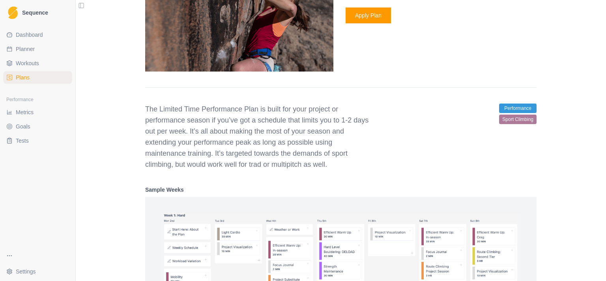
drag, startPoint x: 142, startPoint y: 145, endPoint x: 348, endPoint y: 165, distance: 206.6
click at [348, 165] on p "The Limited Time Performance Plan is built for your project or performance seas…" at bounding box center [258, 136] width 227 height 66
drag, startPoint x: 346, startPoint y: 167, endPoint x: 328, endPoint y: 137, distance: 35.1
click at [328, 137] on p "The Limited Time Performance Plan is built for your project or performance seas…" at bounding box center [258, 136] width 227 height 66
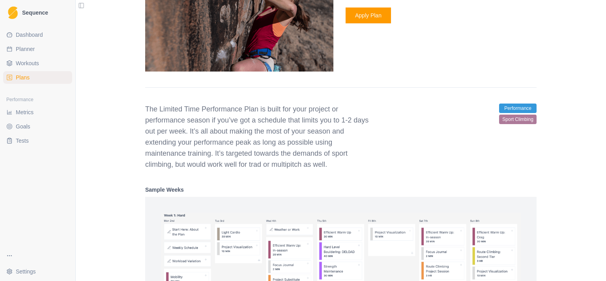
click at [328, 137] on p "The Limited Time Performance Plan is built for your project or performance seas…" at bounding box center [258, 136] width 227 height 66
drag, startPoint x: 324, startPoint y: 126, endPoint x: 340, endPoint y: 165, distance: 42.1
click at [340, 165] on p "The Limited Time Performance Plan is built for your project or performance seas…" at bounding box center [258, 136] width 227 height 66
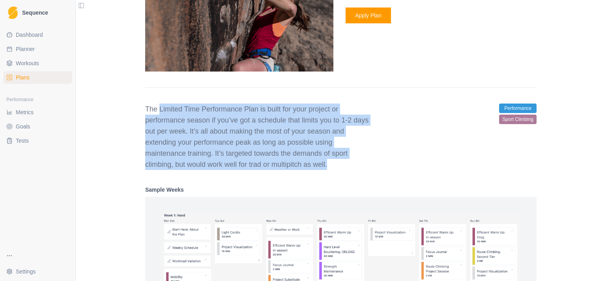
drag, startPoint x: 318, startPoint y: 156, endPoint x: 157, endPoint y: 107, distance: 168.7
click at [157, 107] on p "The Limited Time Performance Plan is built for your project or performance seas…" at bounding box center [258, 136] width 227 height 66
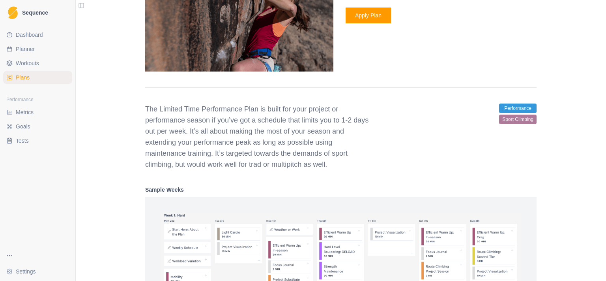
click at [153, 111] on p "The Limited Time Performance Plan is built for your project or performance seas…" at bounding box center [258, 136] width 227 height 66
drag, startPoint x: 146, startPoint y: 111, endPoint x: 339, endPoint y: 169, distance: 201.9
click at [339, 169] on p "The Limited Time Performance Plan is built for your project or performance seas…" at bounding box center [258, 136] width 227 height 66
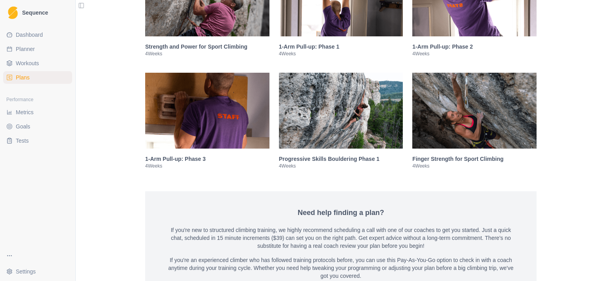
scroll to position [1842, 0]
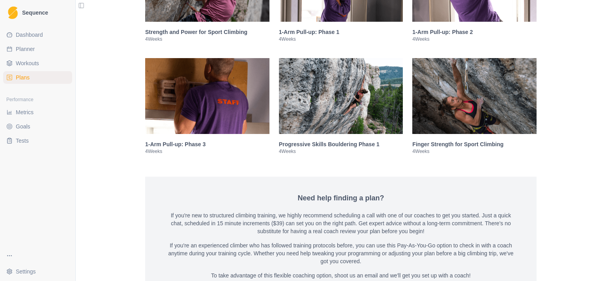
click at [337, 81] on img at bounding box center [341, 96] width 124 height 76
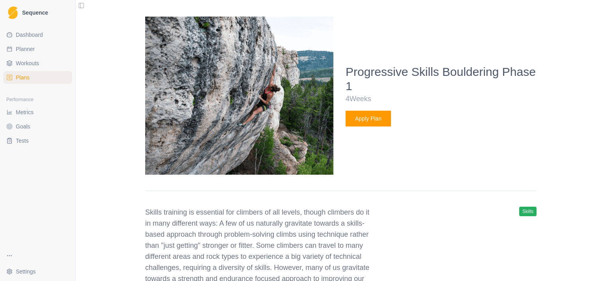
scroll to position [1401, 0]
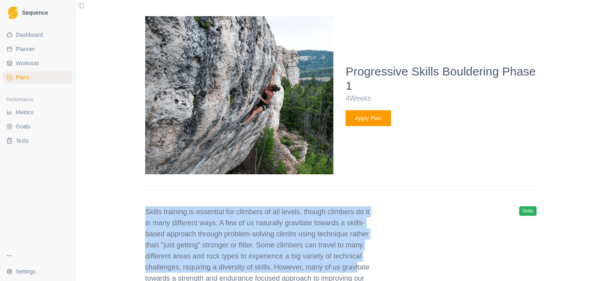
drag, startPoint x: 142, startPoint y: 214, endPoint x: 351, endPoint y: 272, distance: 216.6
click at [345, 242] on p "Skills training is essential for climbers of all levels, though climbers do it …" at bounding box center [258, 278] width 227 height 144
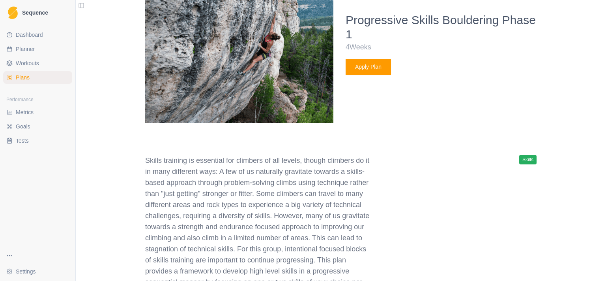
scroll to position [1504, 0]
